Goal: Task Accomplishment & Management: Complete application form

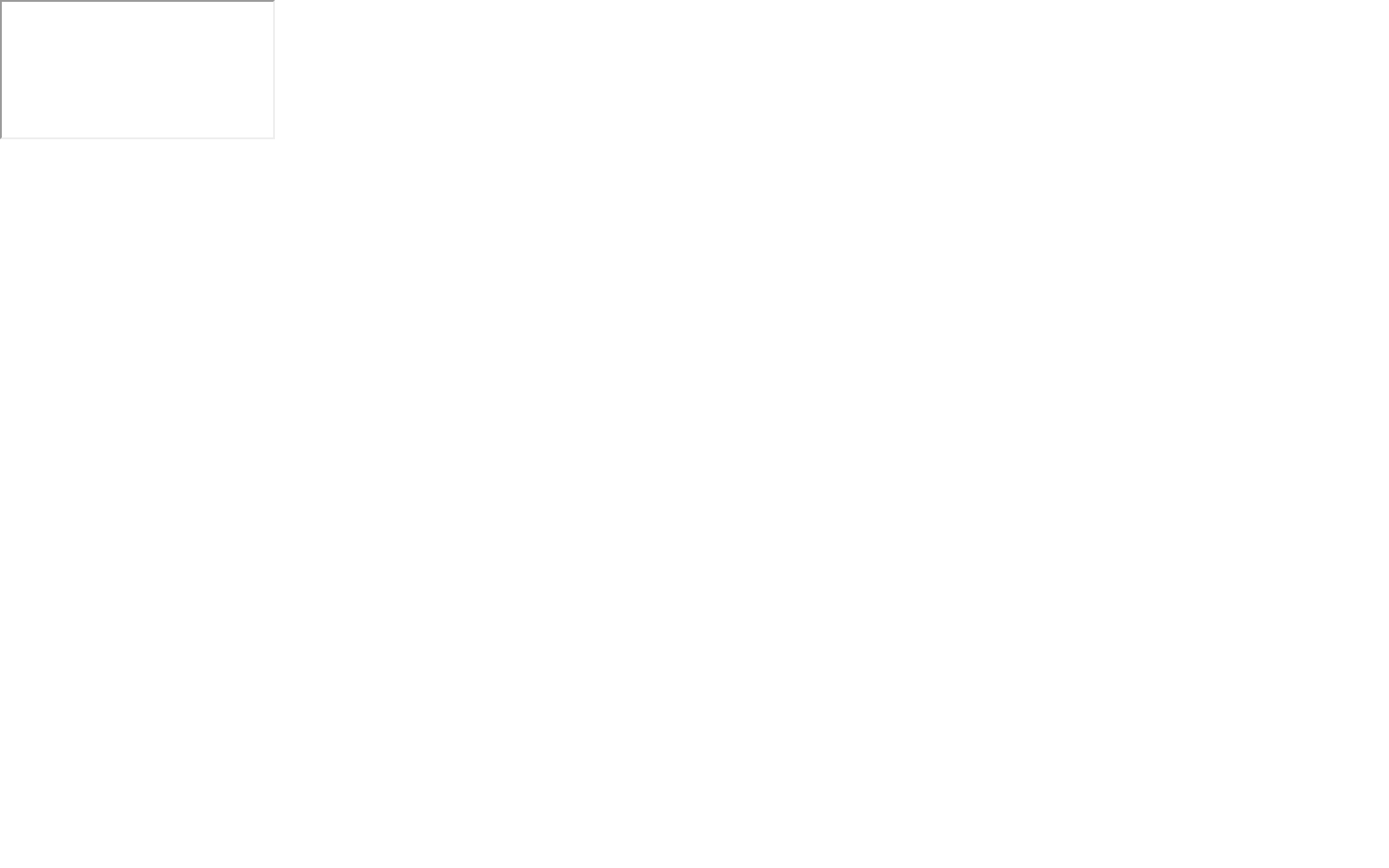
click button "Exam Rules"
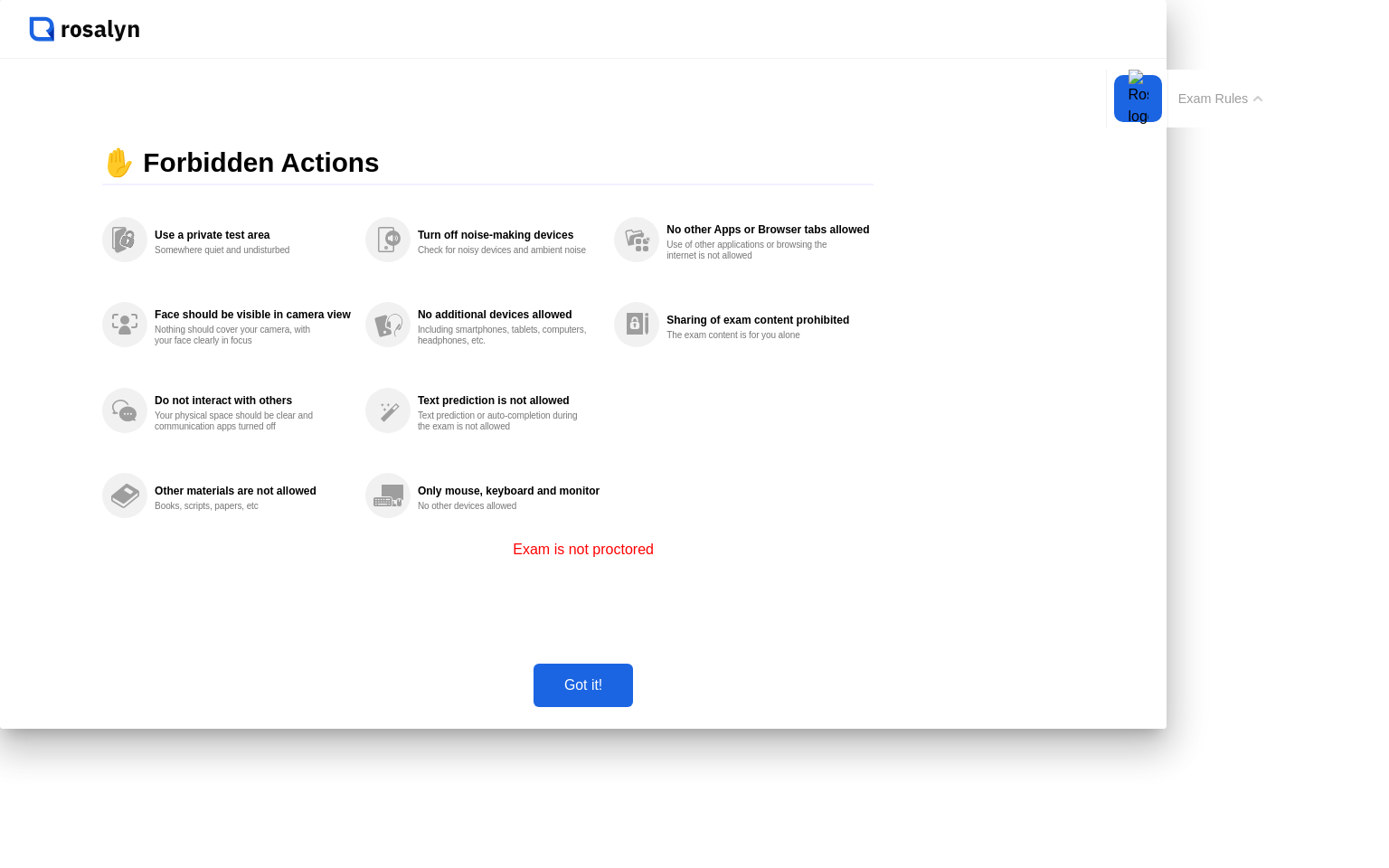
click at [628, 694] on div "Got it!" at bounding box center [583, 686] width 88 height 16
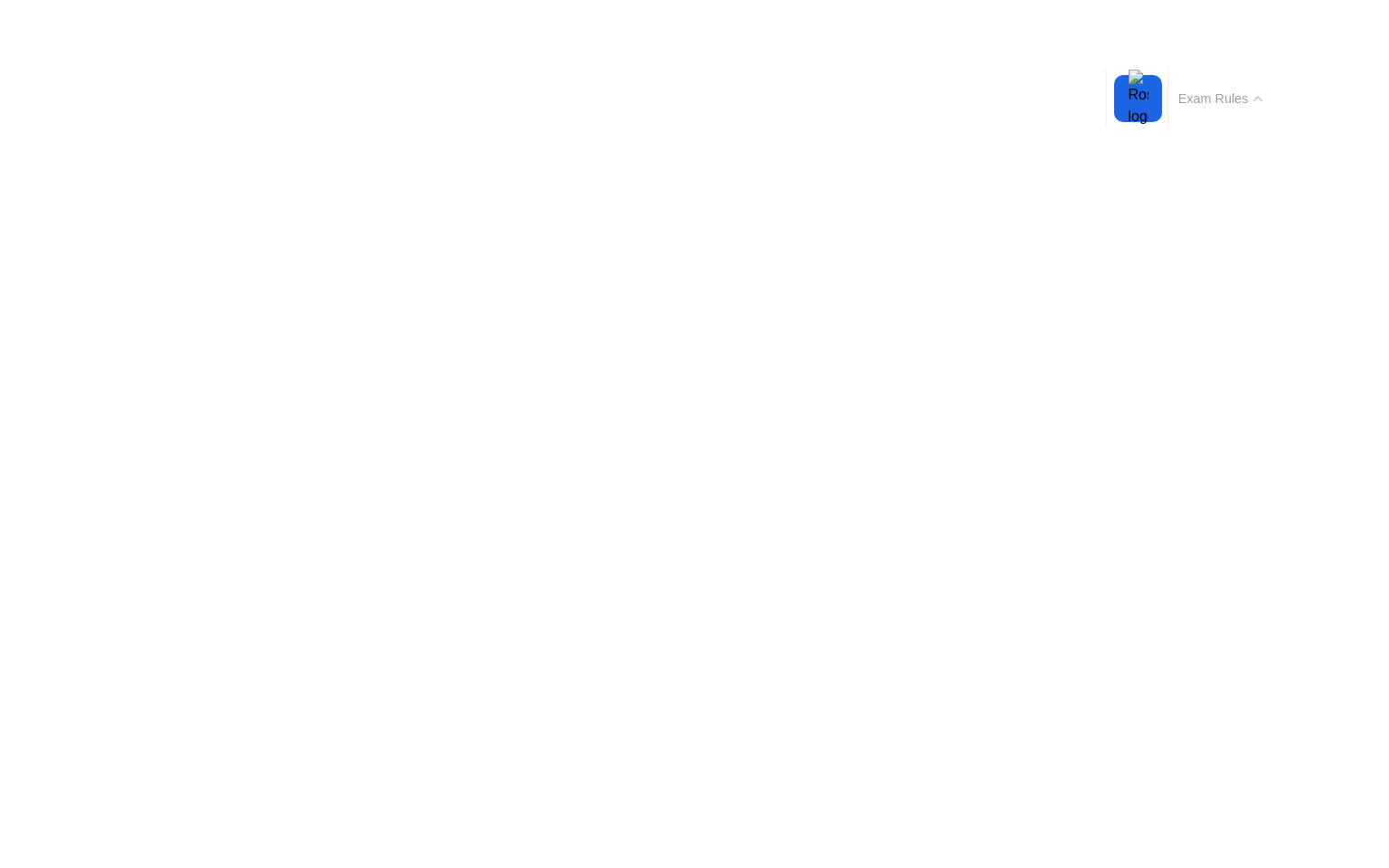
click at [1173, 107] on button "Exam Rules" at bounding box center [1220, 98] width 96 height 16
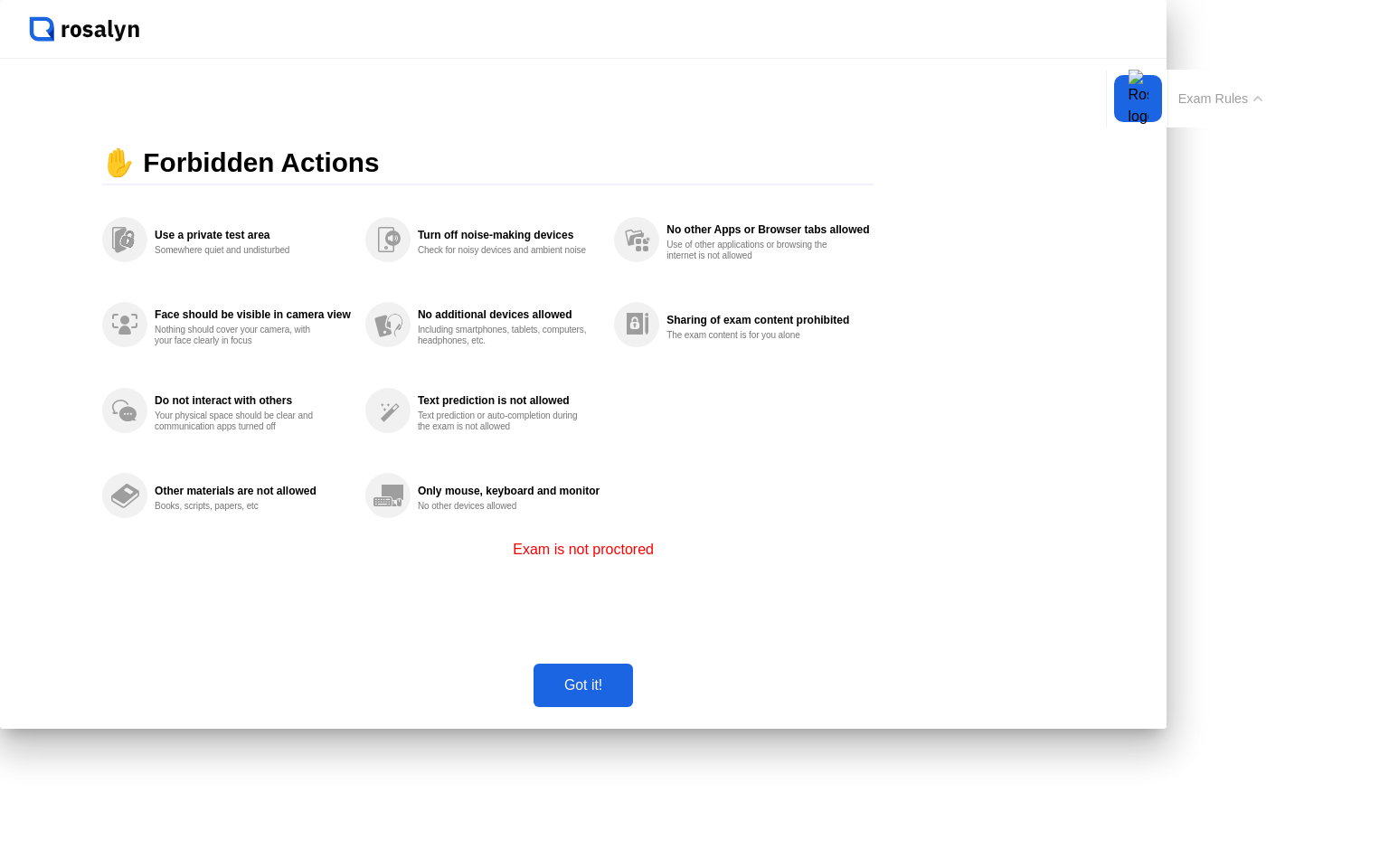
click at [628, 694] on div "Got it!" at bounding box center [583, 686] width 88 height 16
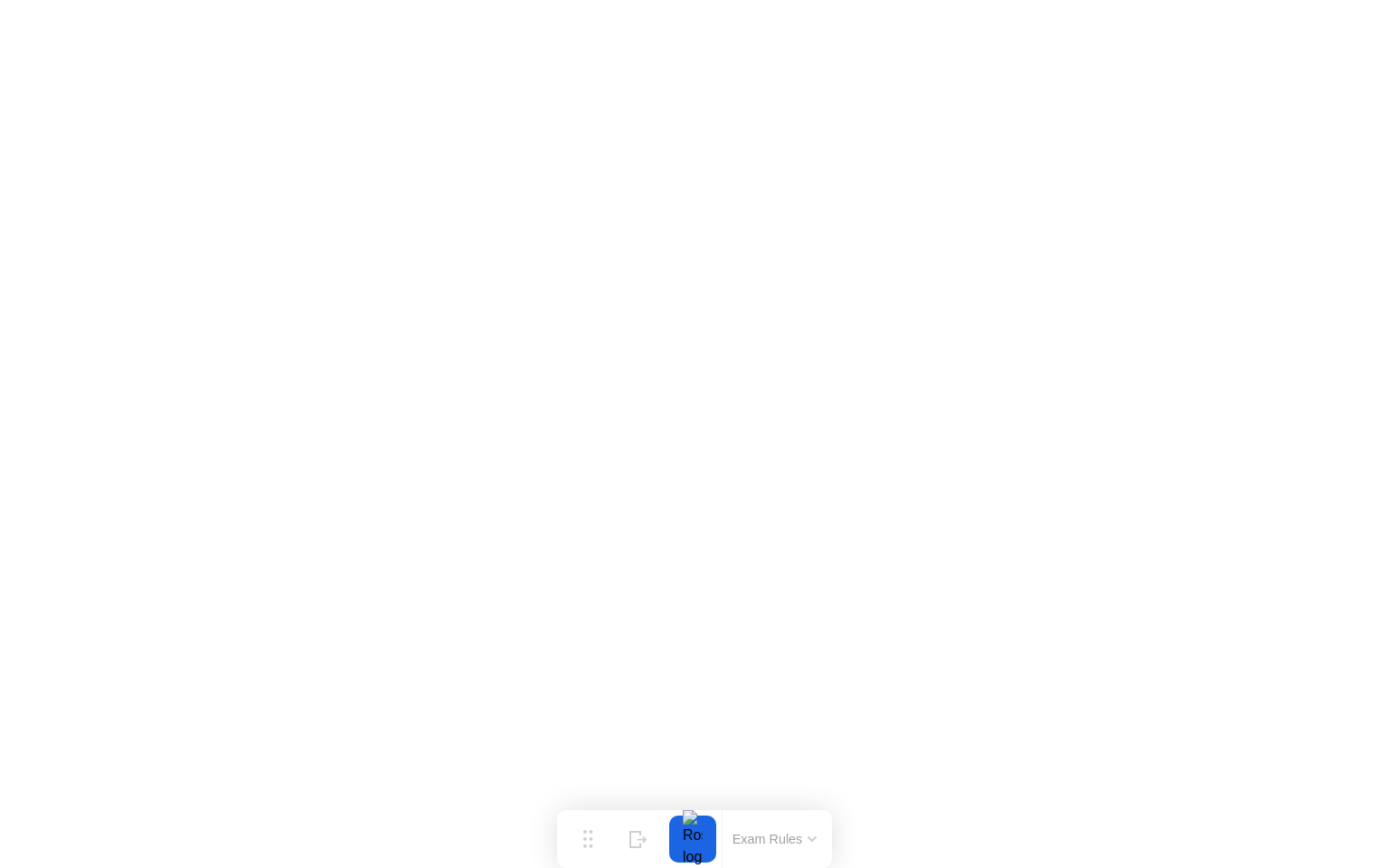
click at [698, 832] on div at bounding box center [693, 840] width 38 height 47
click at [761, 838] on button "Exam Rules" at bounding box center [774, 840] width 96 height 16
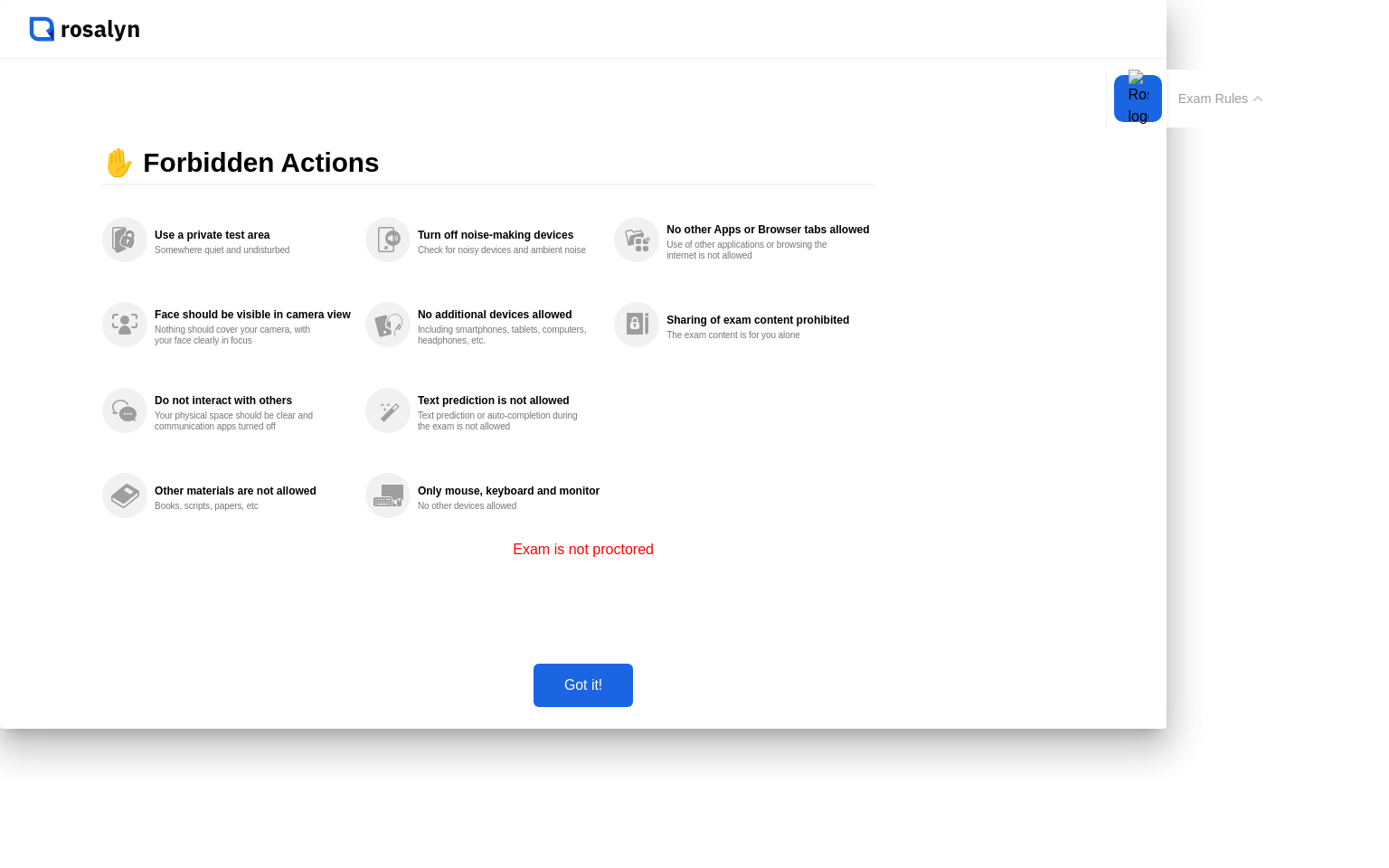
click at [628, 694] on div "Got it!" at bounding box center [583, 686] width 88 height 16
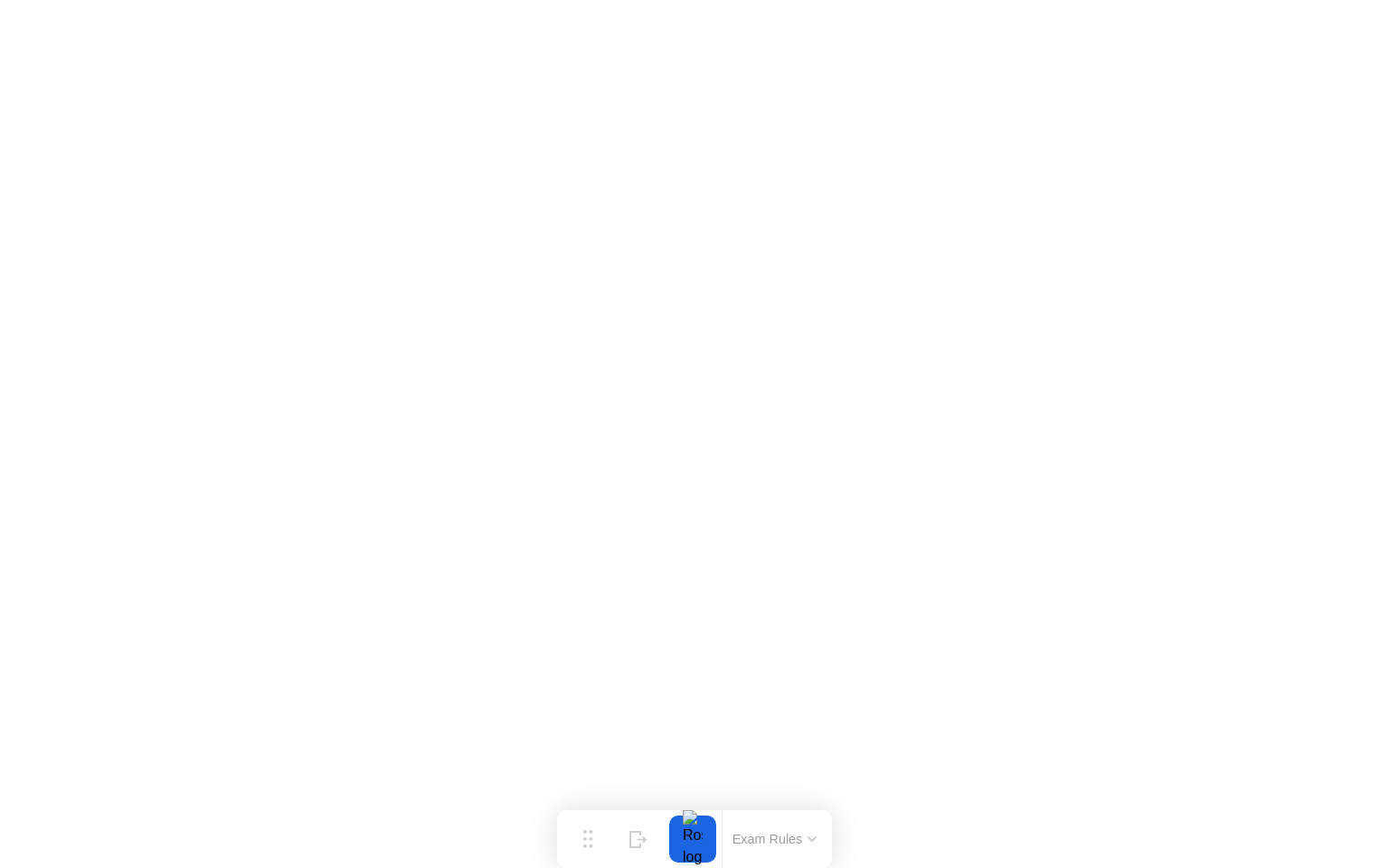
click at [806, 835] on button "Exam Rules" at bounding box center [774, 840] width 96 height 16
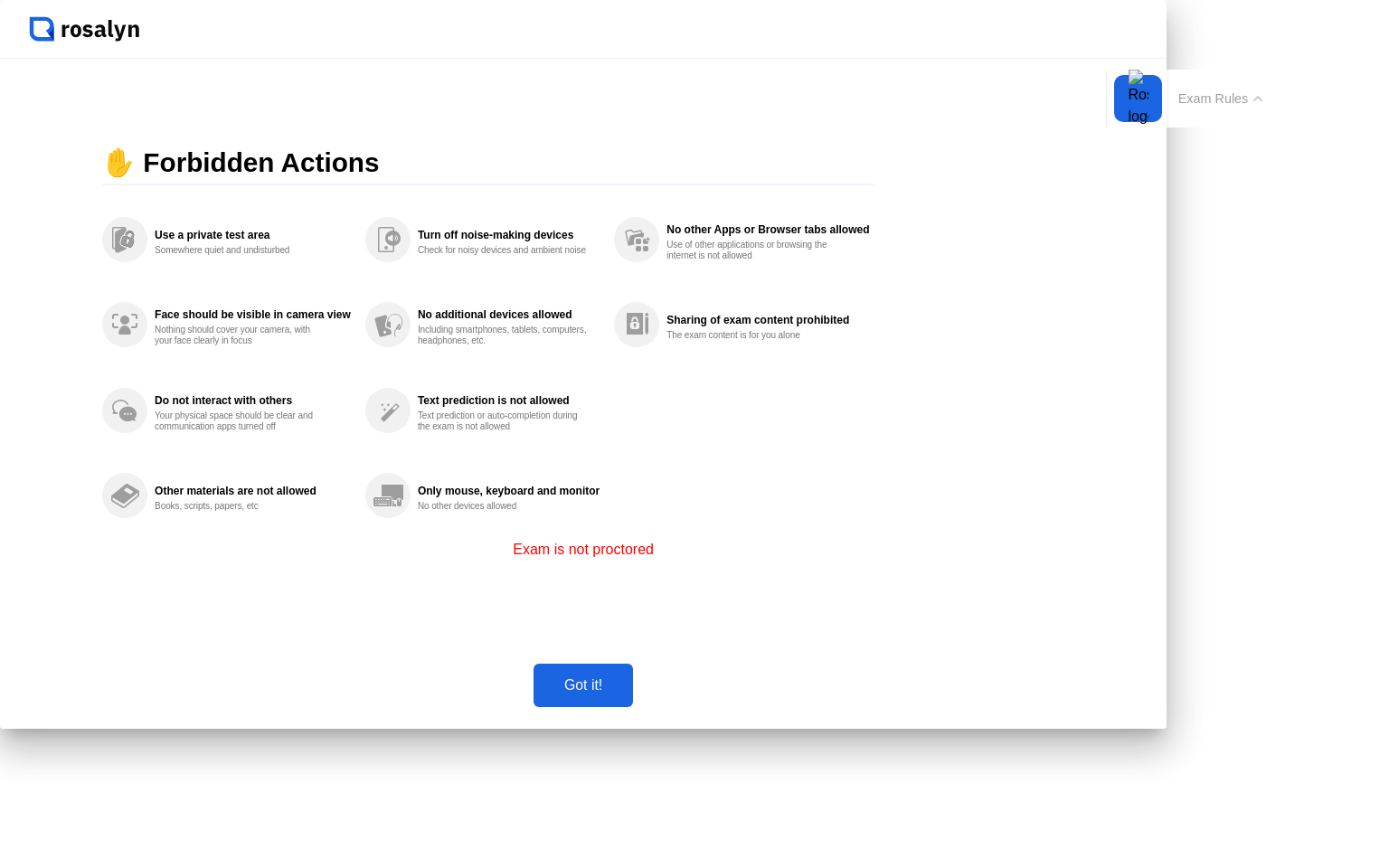
click at [628, 694] on div "Got it!" at bounding box center [583, 686] width 88 height 16
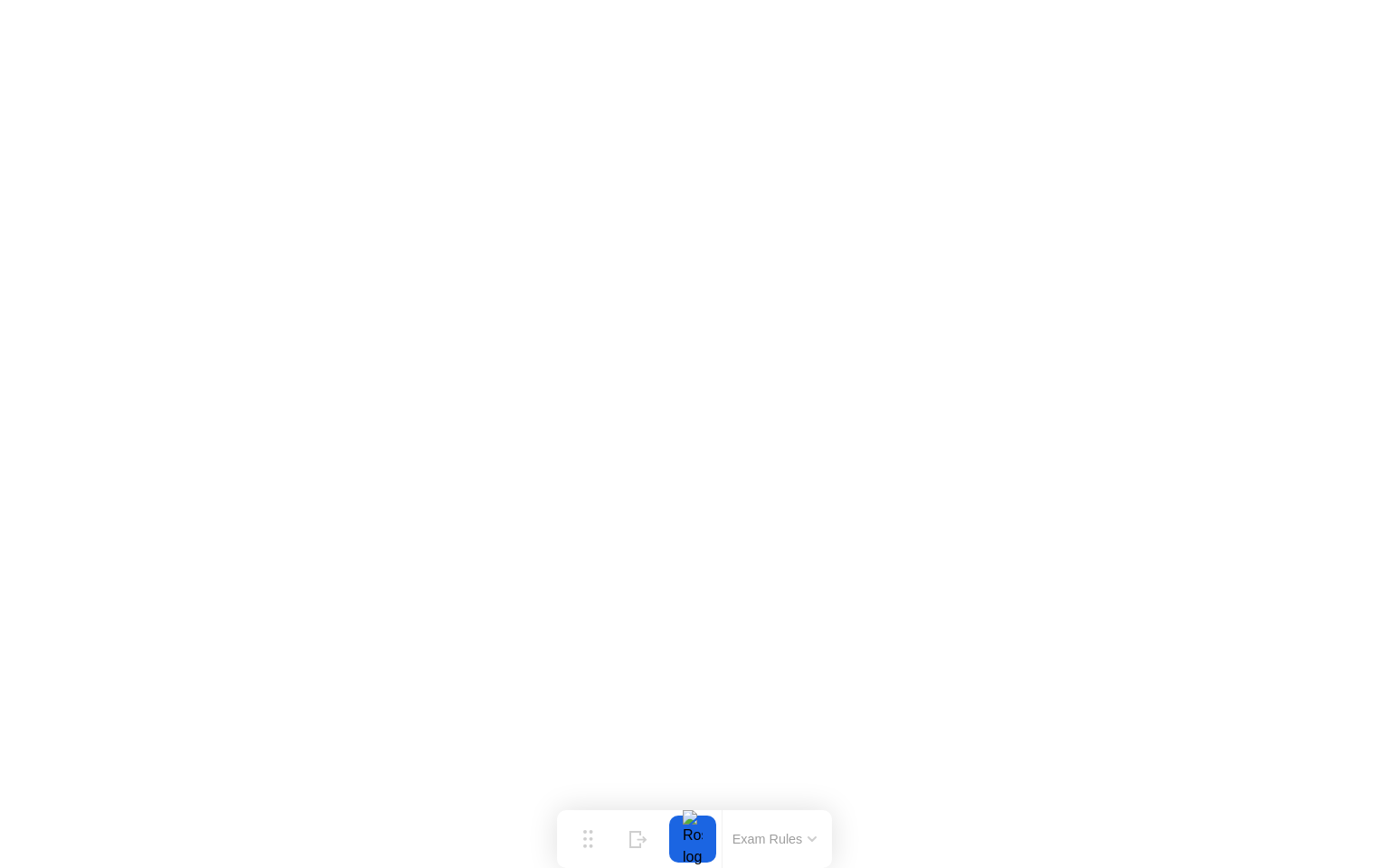
click at [803, 833] on button "Exam Rules" at bounding box center [774, 840] width 96 height 16
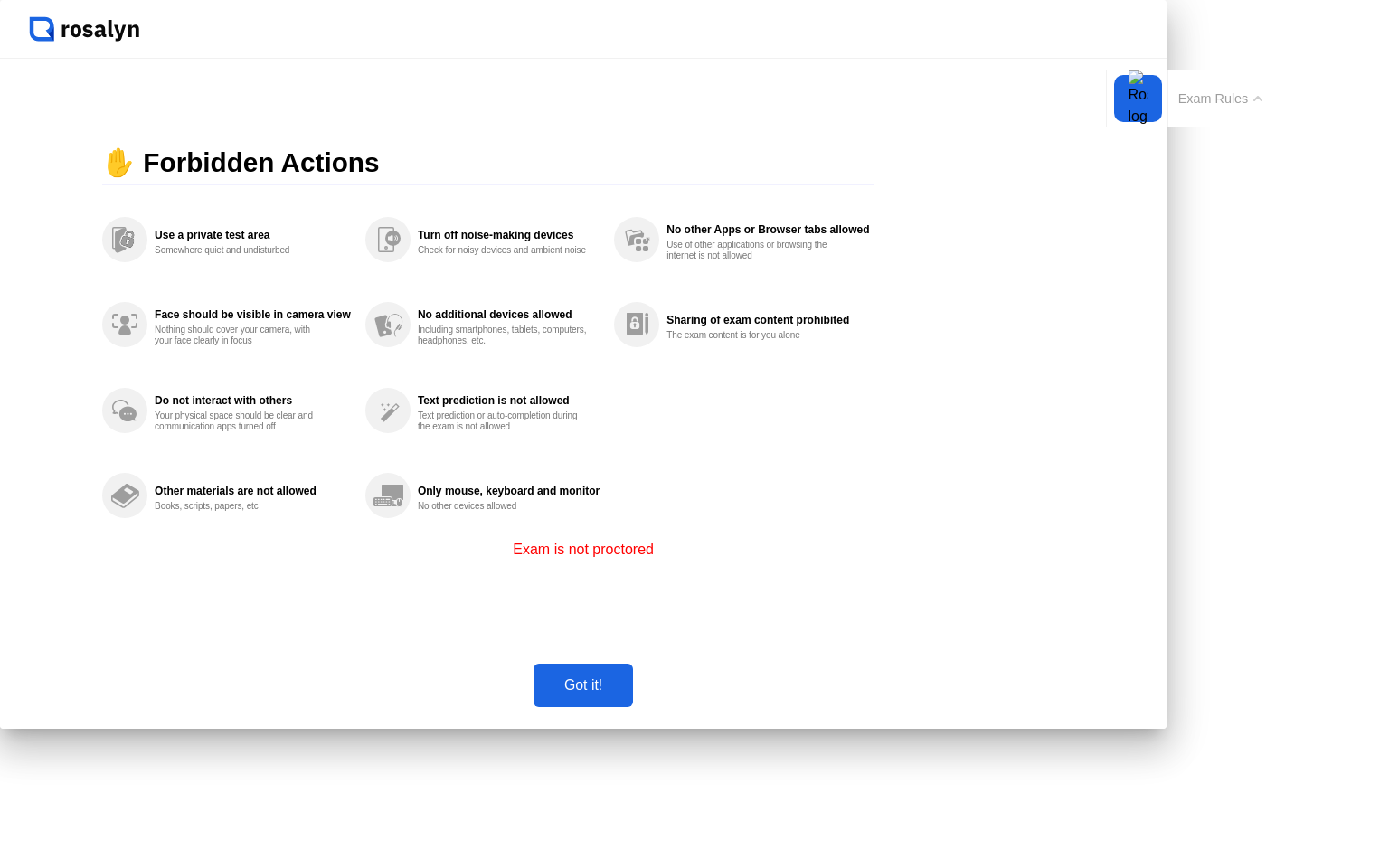
click at [628, 694] on div "Got it!" at bounding box center [583, 686] width 88 height 16
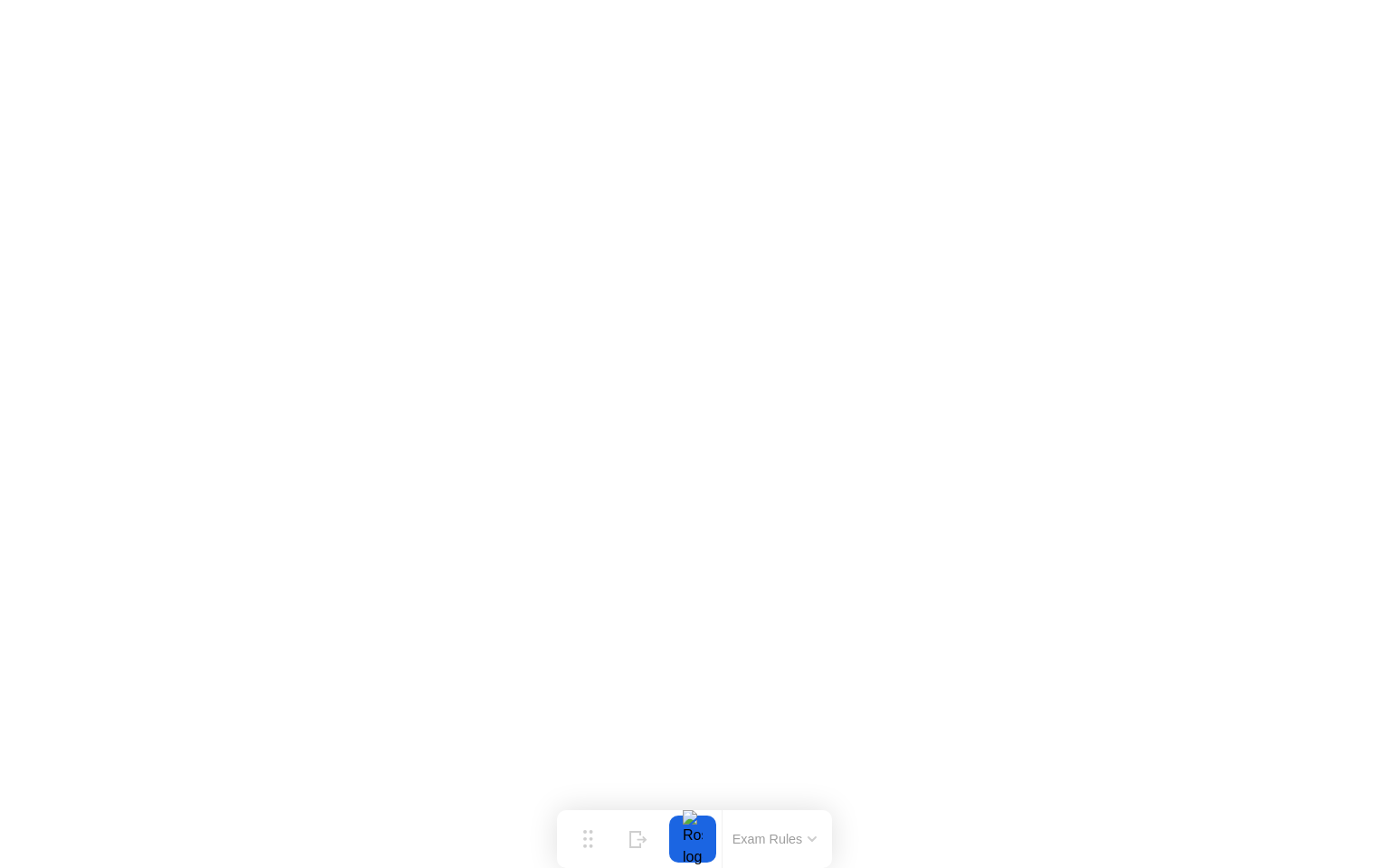
click at [812, 838] on icon at bounding box center [812, 840] width 9 height 5
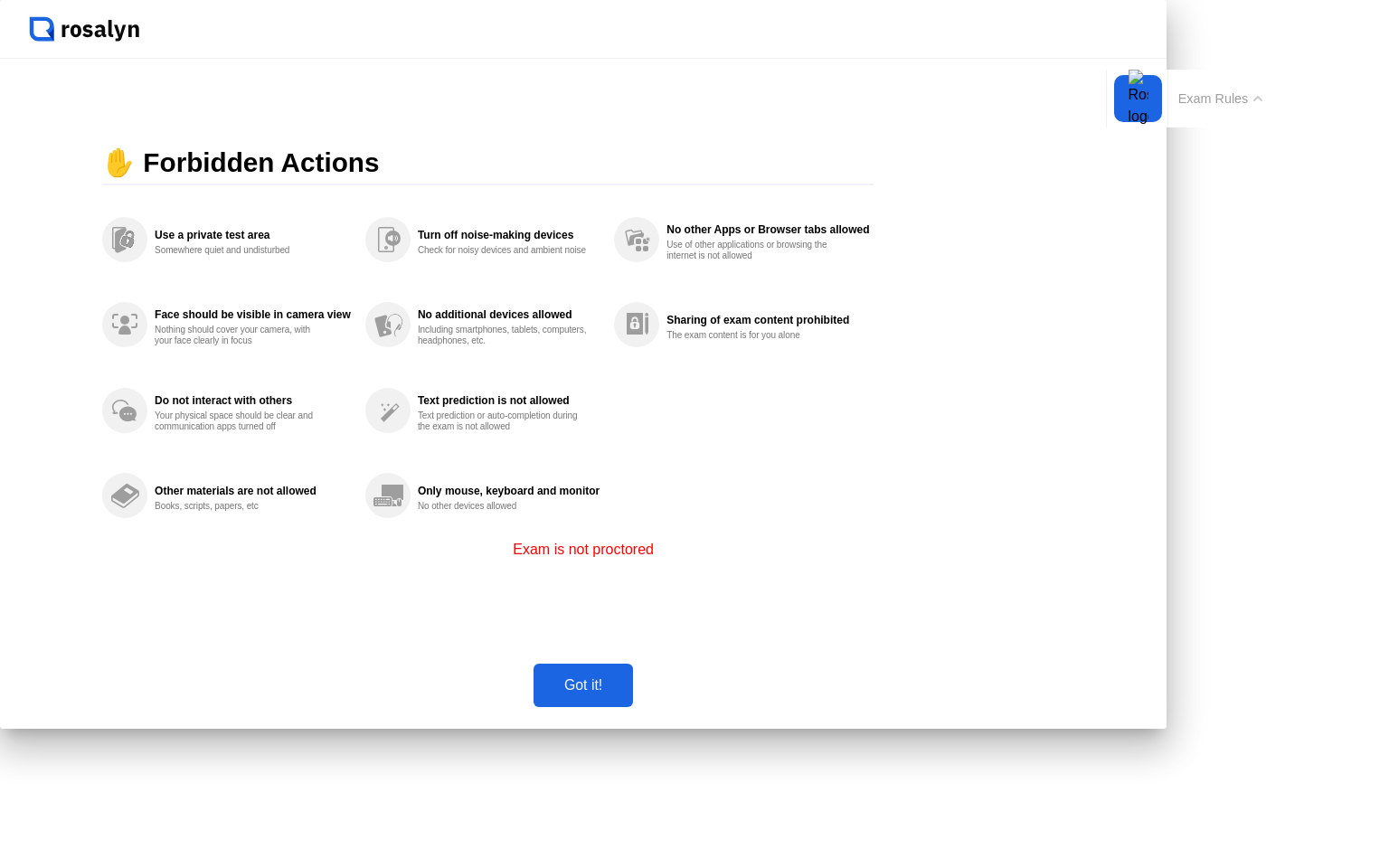
click at [628, 694] on div "Got it!" at bounding box center [583, 686] width 88 height 16
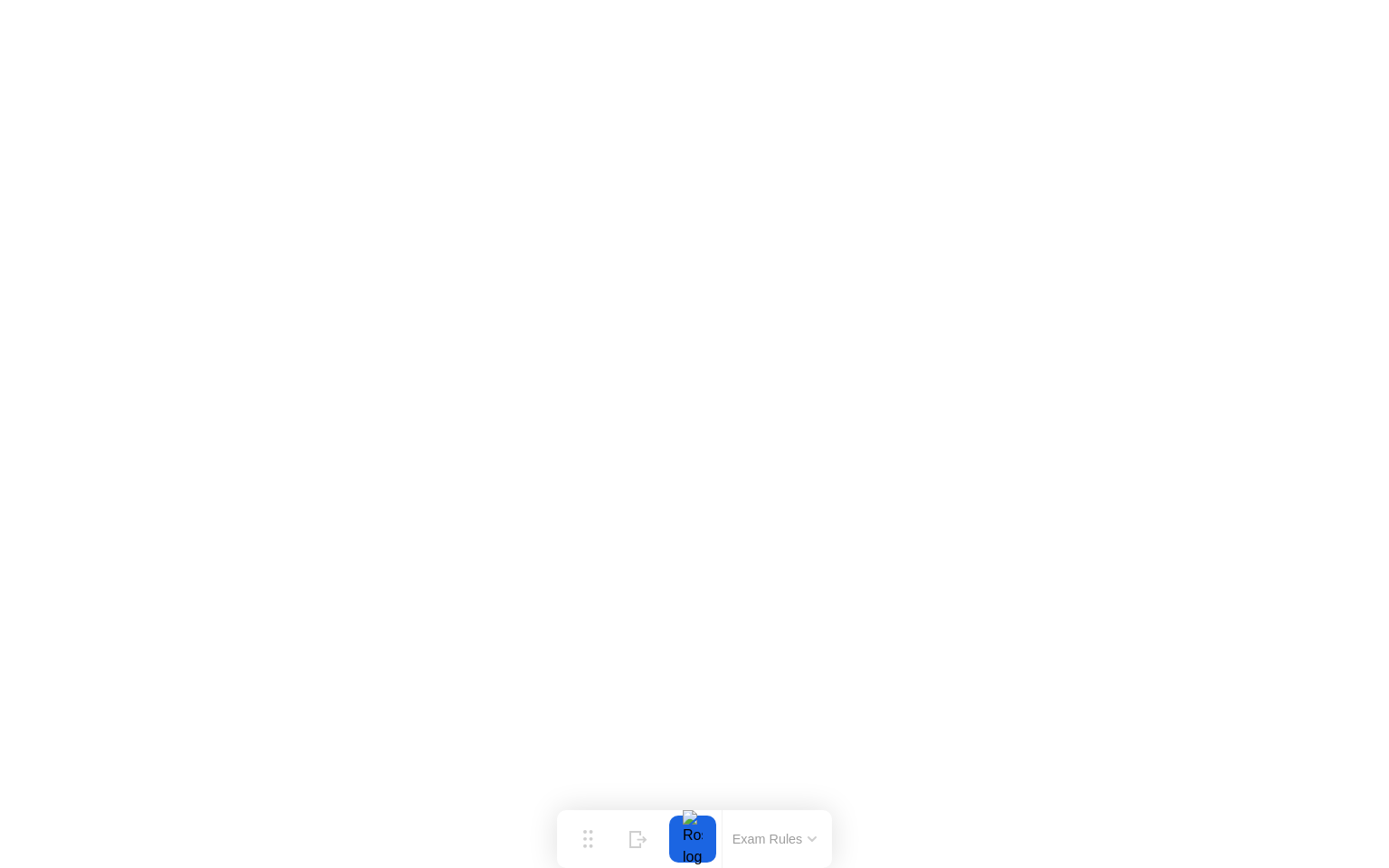
click at [805, 845] on button "Exam Rules" at bounding box center [774, 840] width 96 height 16
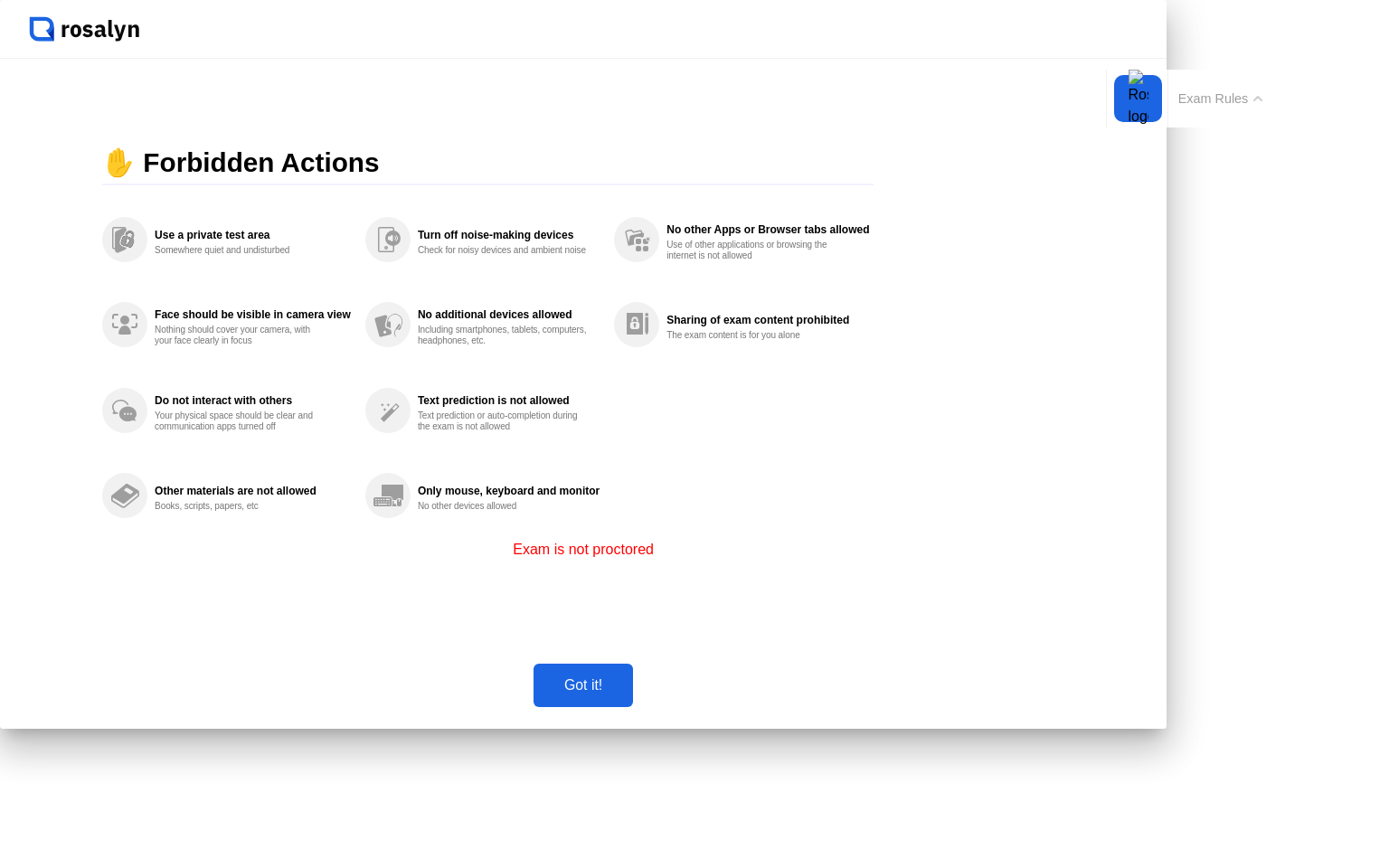
click at [628, 694] on div "Got it!" at bounding box center [583, 686] width 88 height 16
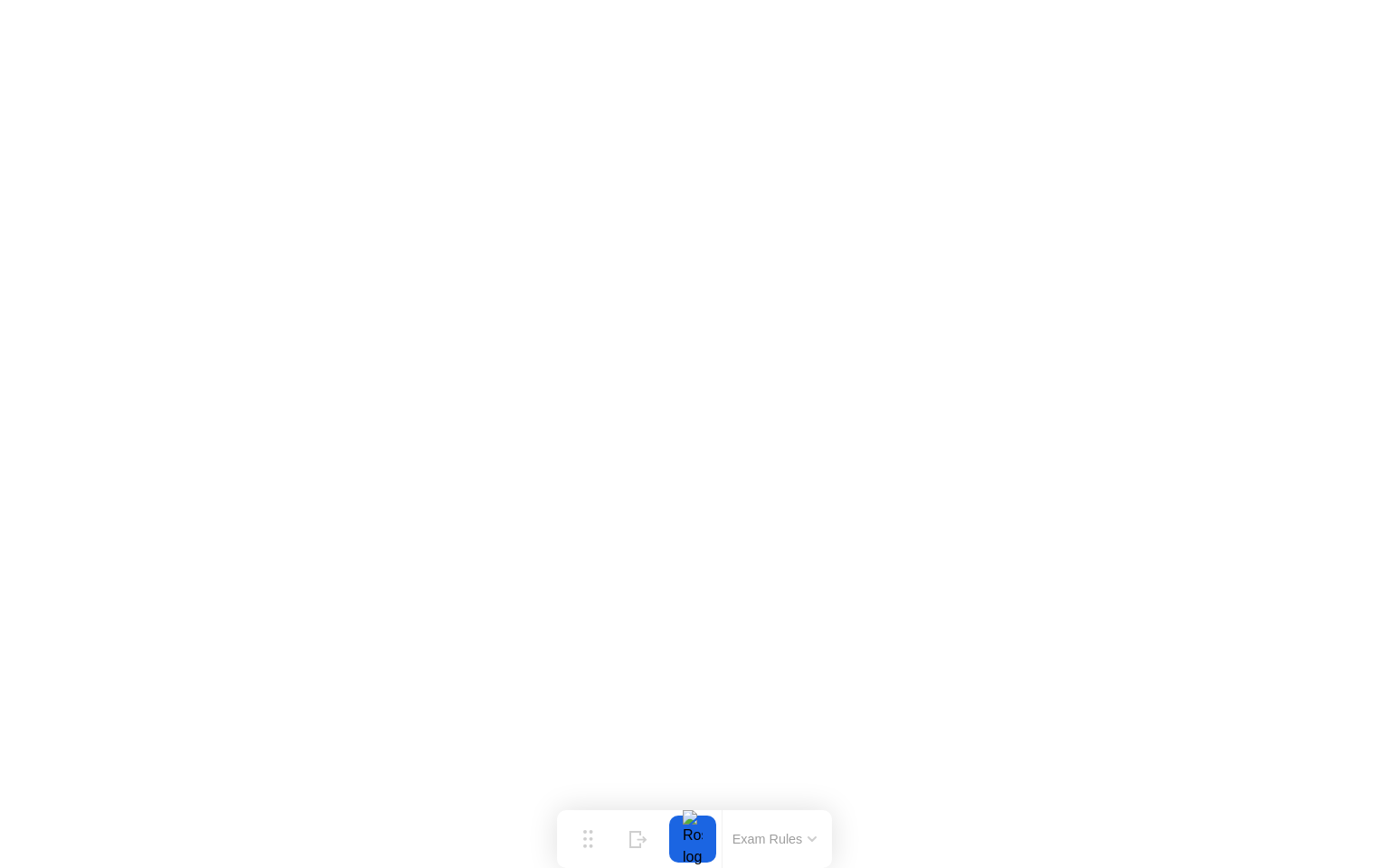
click at [813, 834] on button "Exam Rules" at bounding box center [774, 840] width 96 height 16
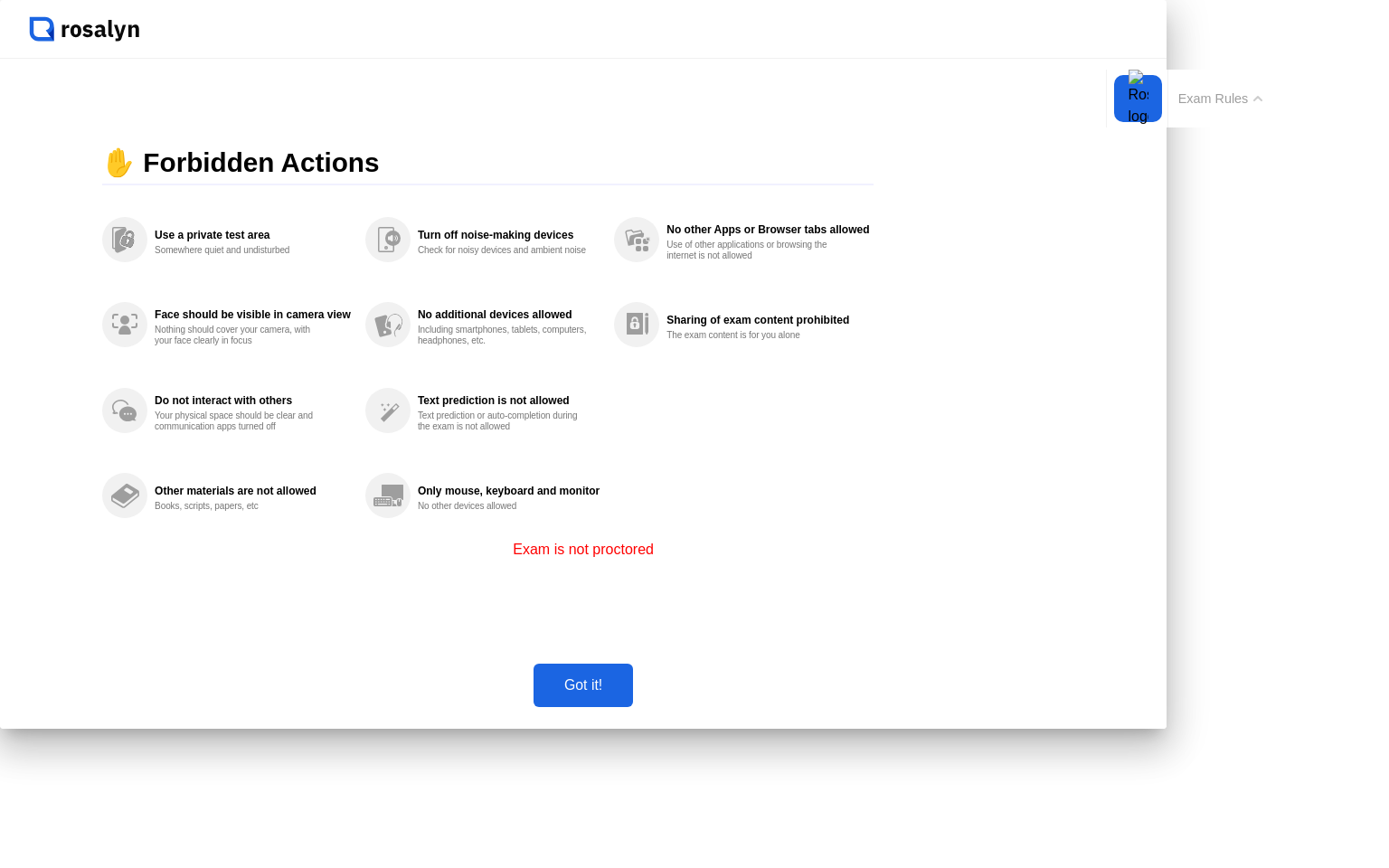
click at [628, 694] on div "Got it!" at bounding box center [583, 686] width 88 height 16
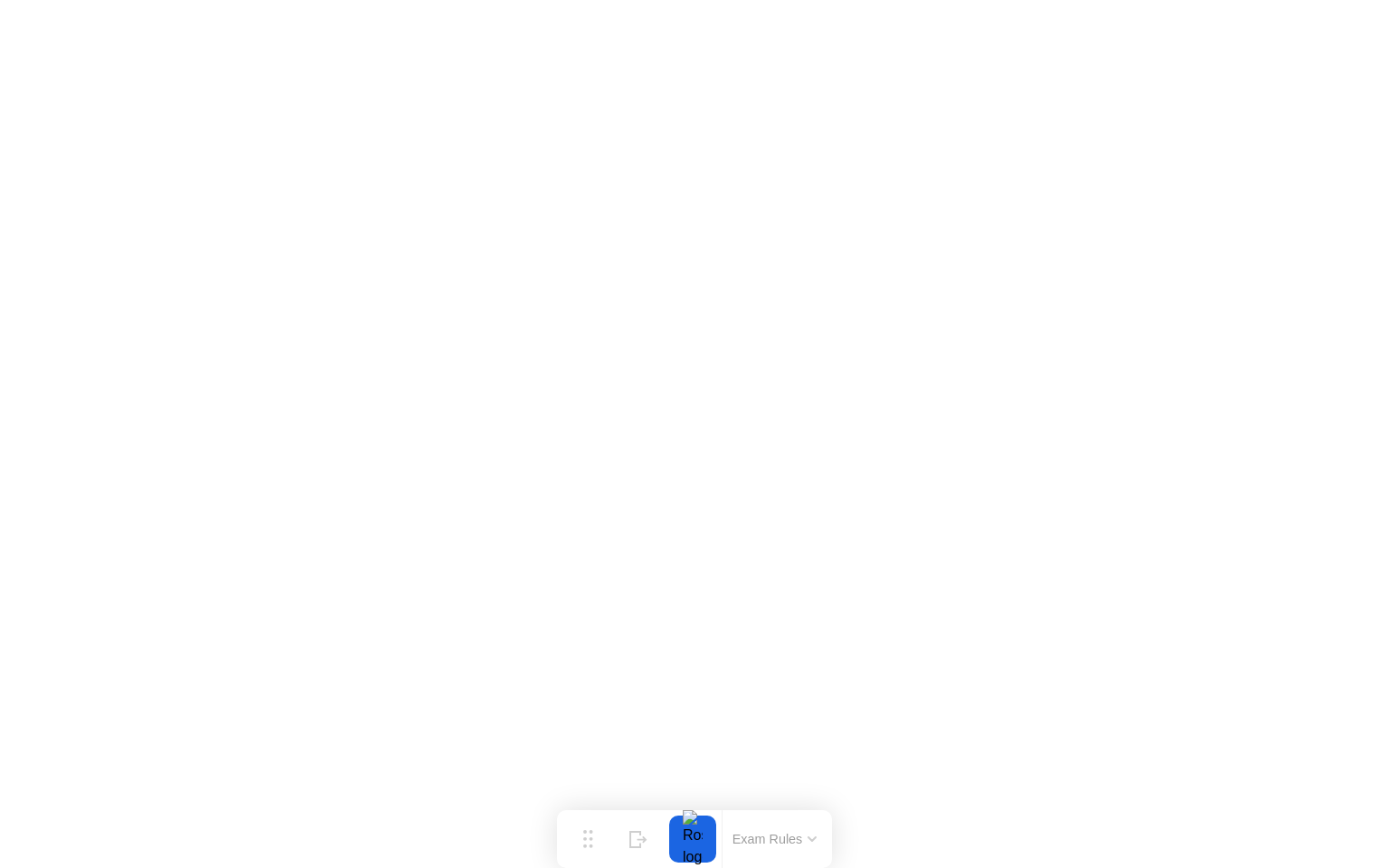
click at [803, 838] on button "Exam Rules" at bounding box center [774, 840] width 96 height 16
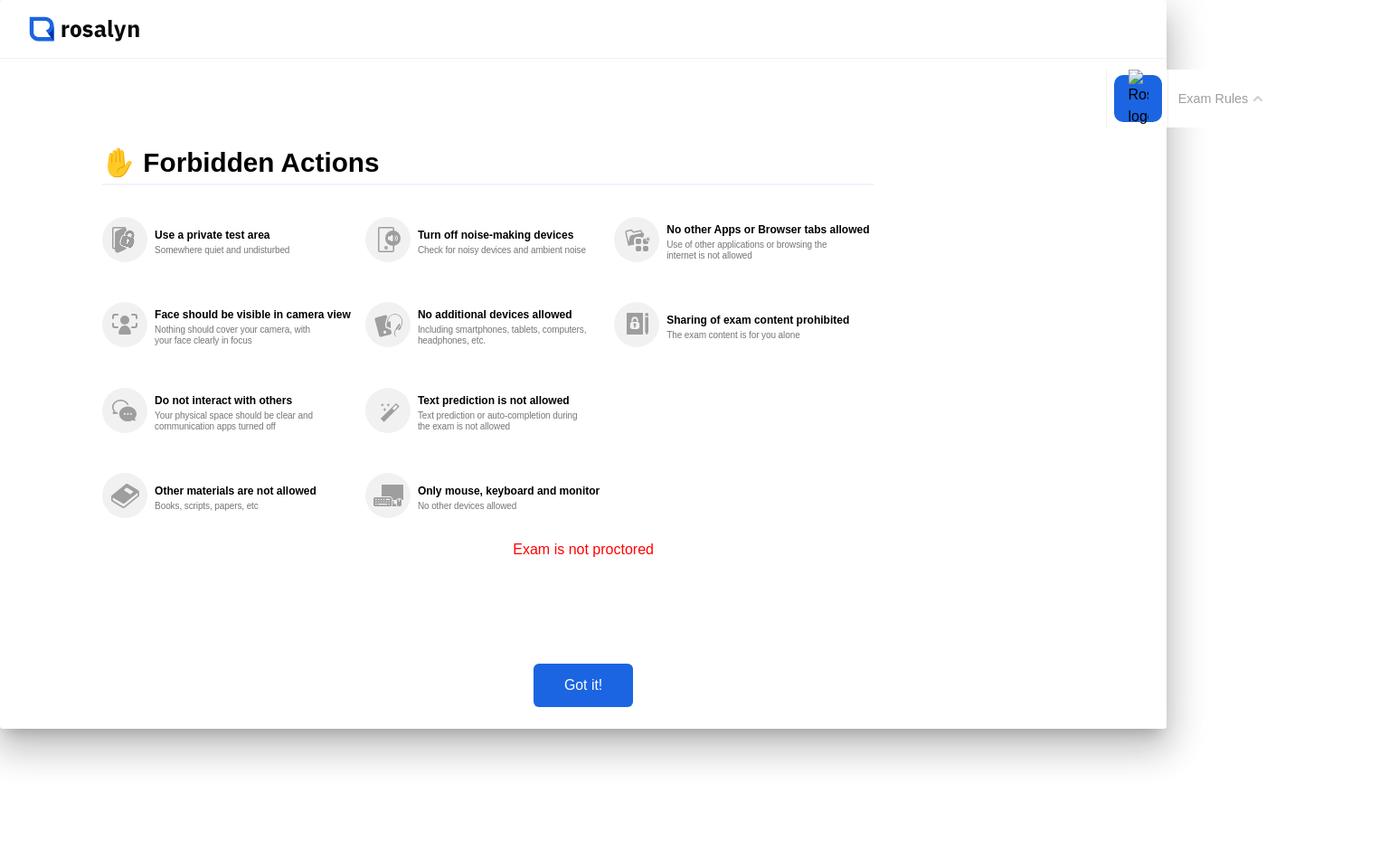
click at [628, 694] on div "Got it!" at bounding box center [583, 686] width 88 height 16
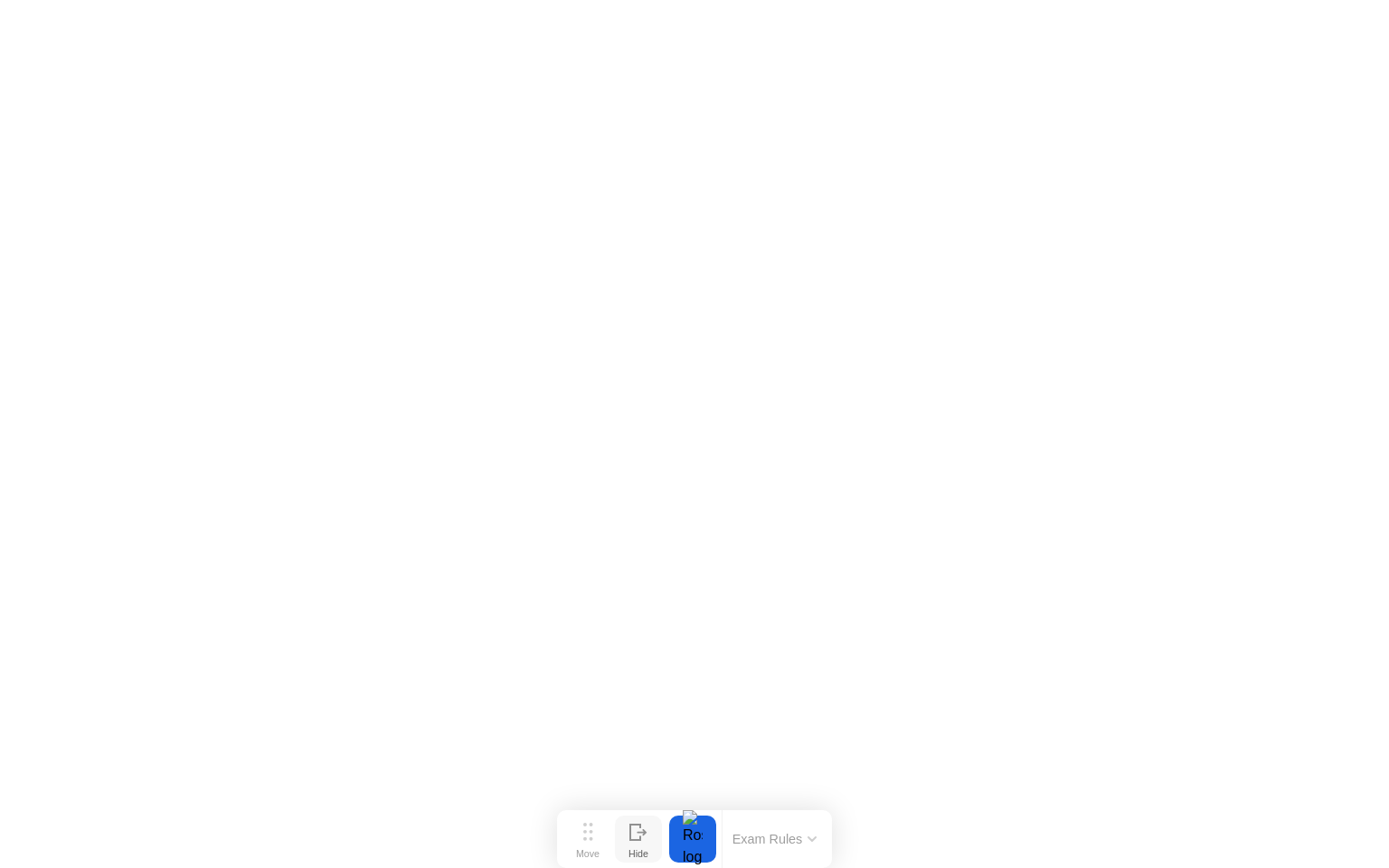
click at [621, 843] on button "Hide" at bounding box center [638, 840] width 47 height 47
click at [1310, 832] on icon at bounding box center [1314, 832] width 10 height 6
click at [580, 848] on div "Move" at bounding box center [588, 853] width 24 height 11
click at [588, 825] on icon at bounding box center [587, 832] width 10 height 18
drag, startPoint x: 579, startPoint y: 856, endPoint x: 451, endPoint y: 850, distance: 128.1
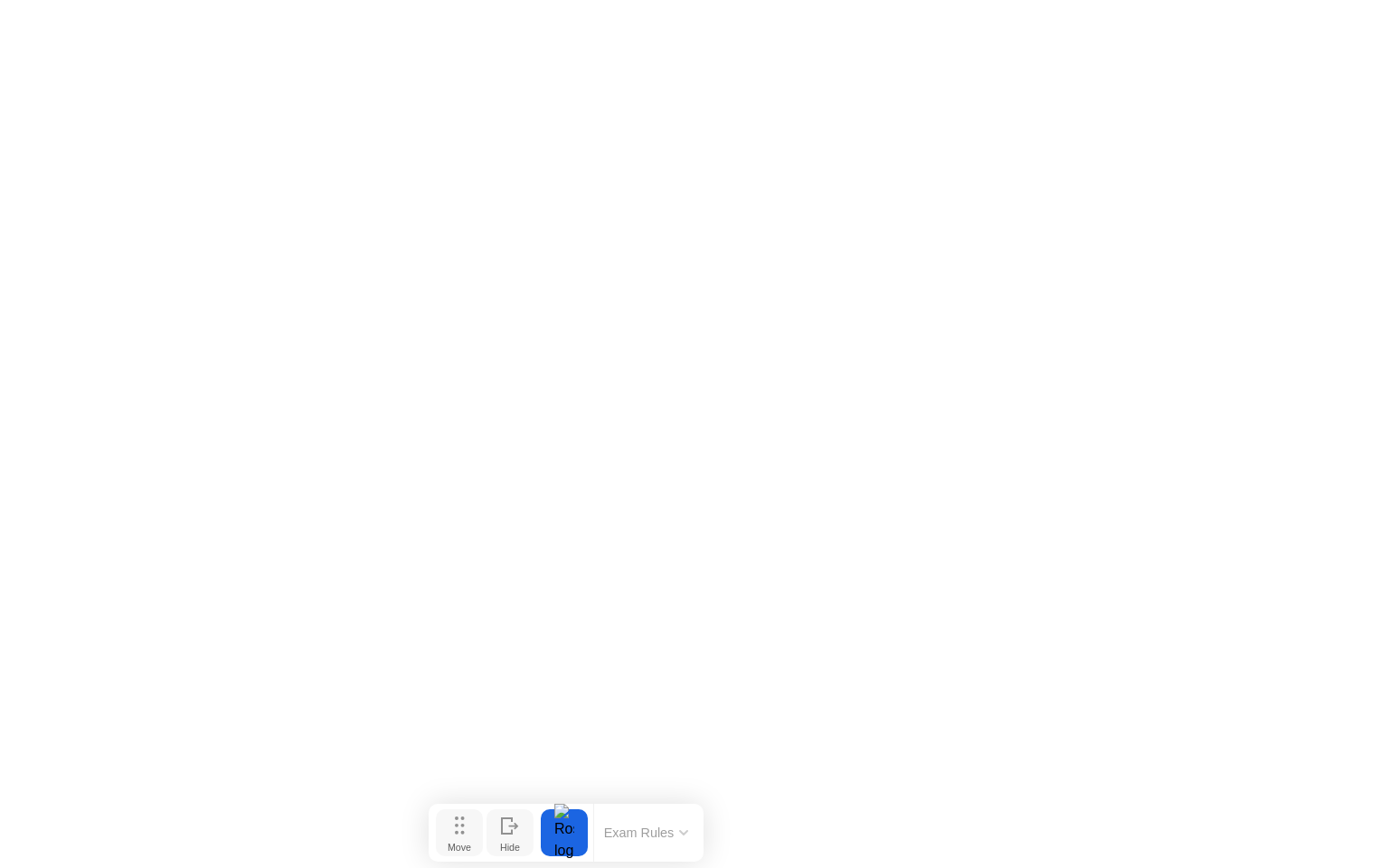
click at [451, 850] on div "Move" at bounding box center [460, 847] width 24 height 11
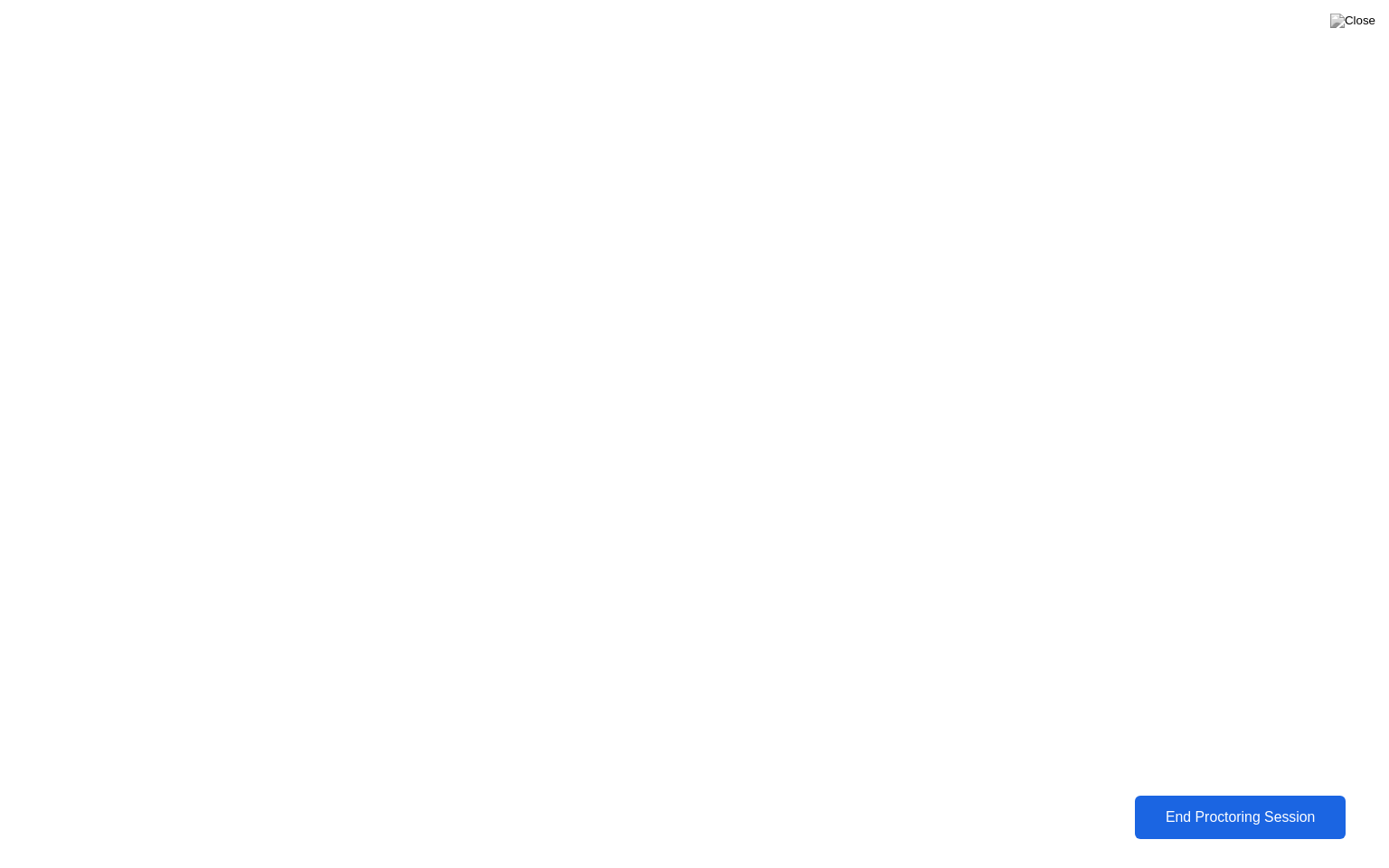
click at [1256, 814] on div "End Proctoring Session" at bounding box center [1241, 818] width 200 height 16
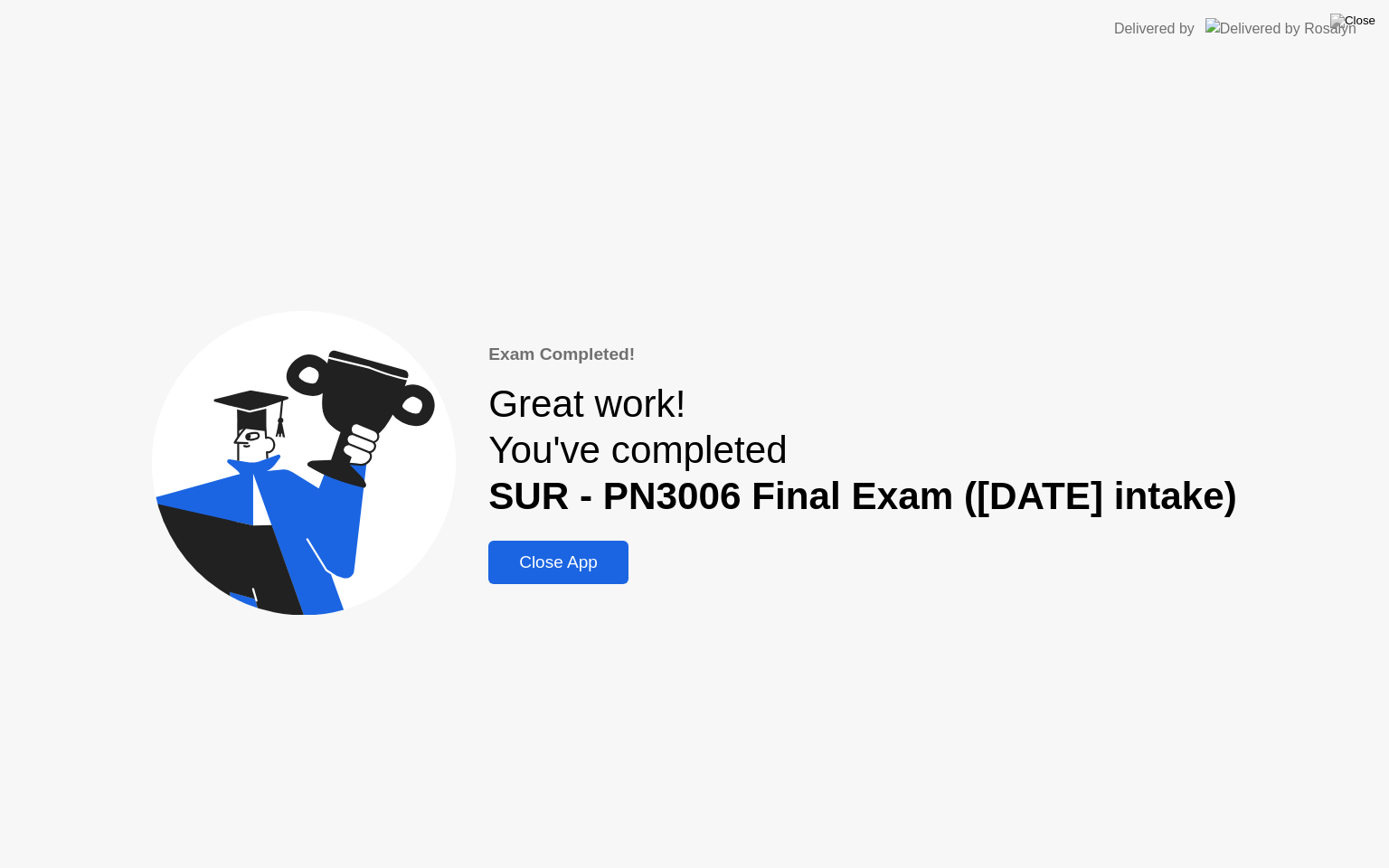
click at [577, 562] on div "Close App" at bounding box center [558, 563] width 129 height 20
